Goal: Task Accomplishment & Management: Use online tool/utility

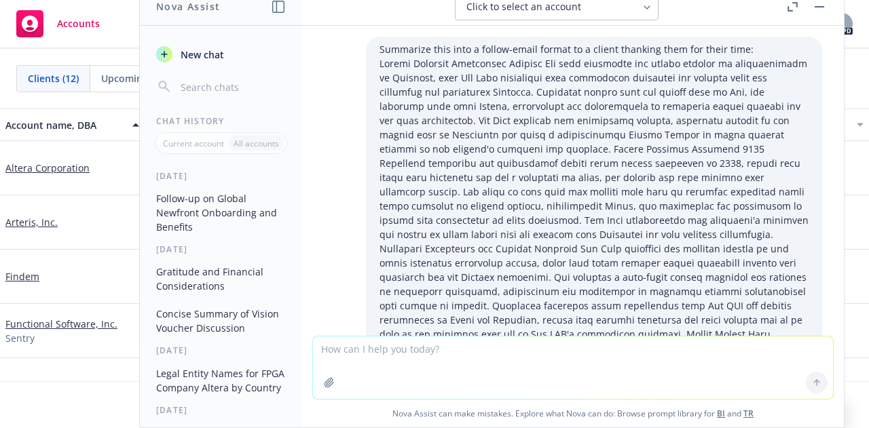
scroll to position [1147, 0]
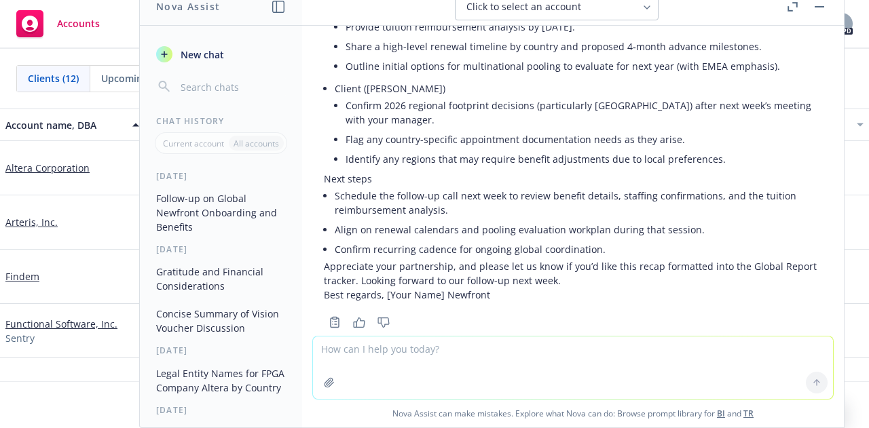
click at [711, 355] on textarea at bounding box center [573, 368] width 520 height 62
paste textarea "Is there a letter of authority that the client can sign for Koban to do a marke…"
type textarea "make more concise and professional: Is there a letter of authority that the cli…"
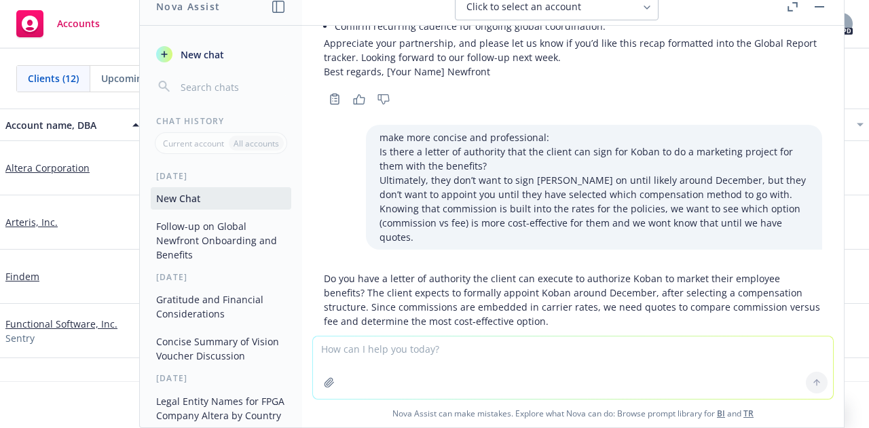
scroll to position [1382, 0]
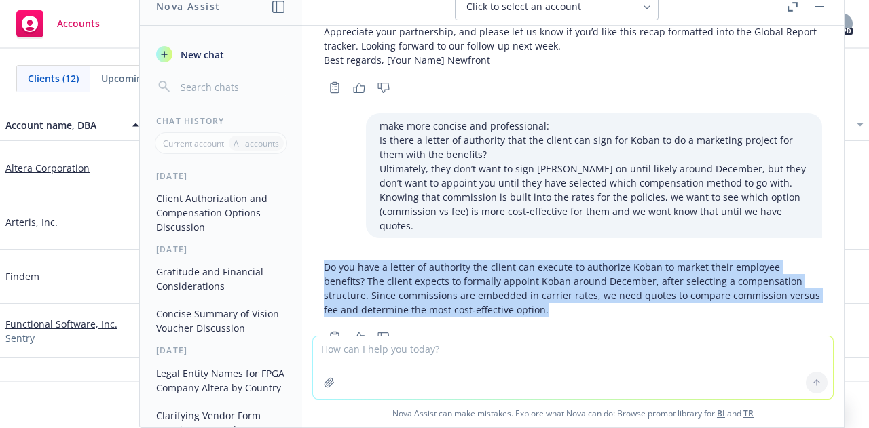
drag, startPoint x: 586, startPoint y: 264, endPoint x: 322, endPoint y: 224, distance: 267.0
click at [322, 255] on div "Do you have a letter of authority the client can execute to authorize Koban to …" at bounding box center [573, 301] width 520 height 92
copy p "Do you have a letter of authority the client can execute to authorize Koban to …"
